Goal: Complete application form

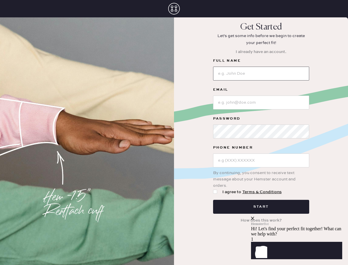
click at [238, 70] on input at bounding box center [261, 74] width 96 height 14
type input "[PERSON_NAME]"
type input "[PHONE_NUMBER]"
click at [238, 97] on input at bounding box center [261, 103] width 96 height 14
type input "[EMAIL_ADDRESS][DOMAIN_NAME]"
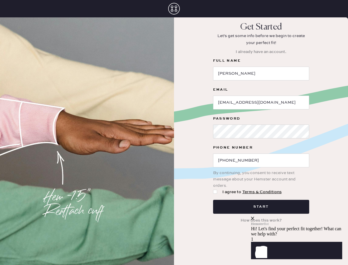
click at [214, 192] on div at bounding box center [215, 192] width 4 height 4
click at [213, 189] on input "I agree to Terms & Conditions" at bounding box center [213, 189] width 0 height 0
checkbox input "true"
click at [220, 197] on form "Full Name [PERSON_NAME] [PERSON_NAME][EMAIL_ADDRESS][DOMAIN_NAME] Password Phon…" at bounding box center [261, 135] width 96 height 157
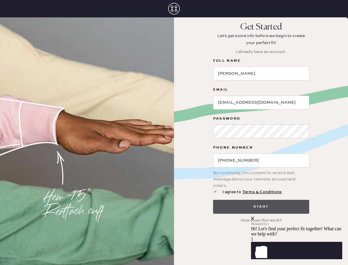
click at [224, 210] on button "Start" at bounding box center [261, 207] width 96 height 14
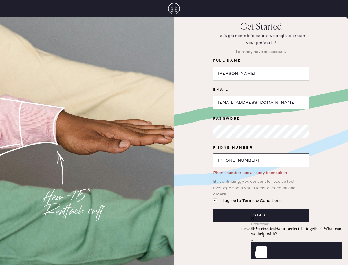
drag, startPoint x: 258, startPoint y: 161, endPoint x: 212, endPoint y: 153, distance: 47.0
click at [212, 153] on div "Get Started Let's get some info before we begin to create your perfect fit! I a…" at bounding box center [261, 128] width 174 height 212
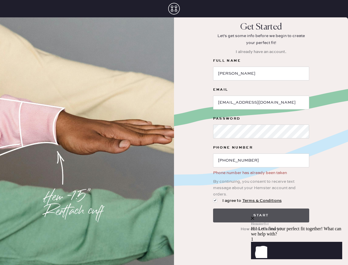
click at [228, 217] on button "Start" at bounding box center [261, 215] width 96 height 14
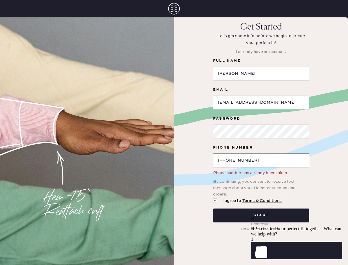
click at [250, 162] on input "[PHONE_NUMBER]" at bounding box center [261, 160] width 96 height 14
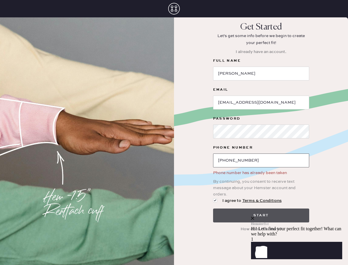
type input "[PHONE_NUMBER]"
click at [239, 209] on button "Start" at bounding box center [261, 215] width 96 height 14
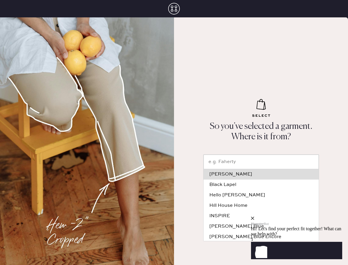
click at [225, 164] on input "text" at bounding box center [260, 162] width 115 height 14
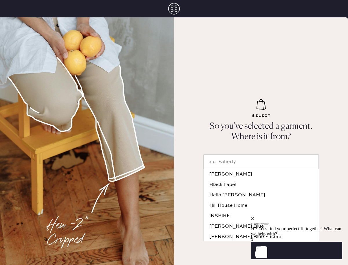
click at [337, 216] on div "Hemster Bot Hi! Let's find your perfect fit together! What can we help with?" at bounding box center [296, 226] width 91 height 21
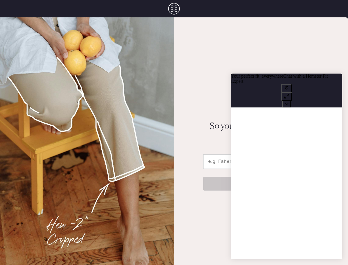
scroll to position [0, 0]
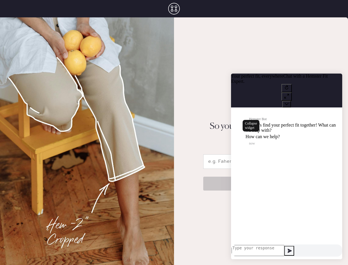
click at [289, 102] on icon at bounding box center [287, 104] width 4 height 4
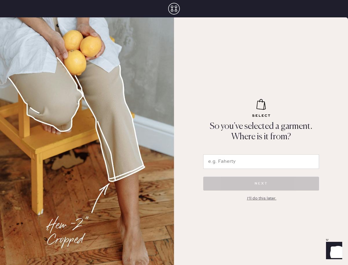
click at [236, 163] on input "text" at bounding box center [261, 161] width 116 height 14
type input "revice"
click at [254, 197] on div "I'll do this later." at bounding box center [262, 198] width 30 height 6
